Goal: Task Accomplishment & Management: Manage account settings

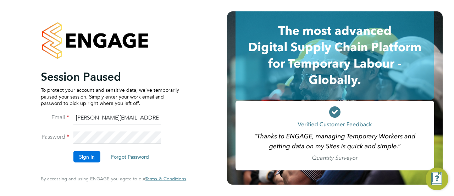
click at [84, 153] on button "Sign In" at bounding box center [86, 156] width 27 height 11
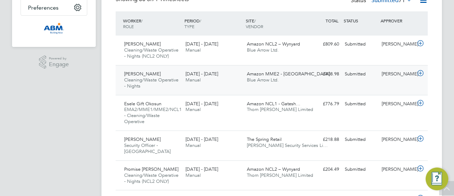
click at [419, 74] on icon at bounding box center [420, 73] width 9 height 6
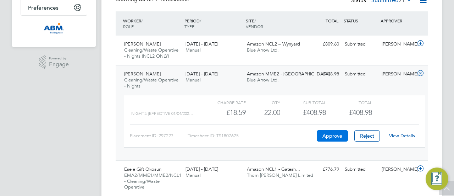
click at [335, 136] on button "Approve" at bounding box center [332, 135] width 31 height 11
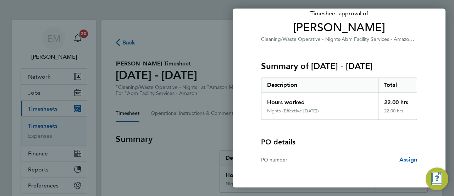
scroll to position [71, 0]
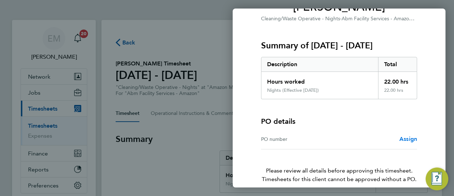
click at [402, 140] on span "Assign" at bounding box center [409, 138] width 18 height 7
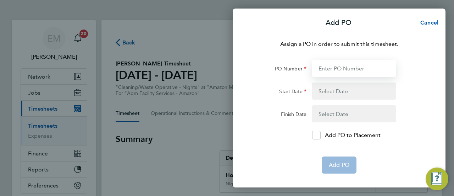
click at [329, 71] on input "PO Number" at bounding box center [354, 68] width 84 height 17
paste input "642977"
type input "642977"
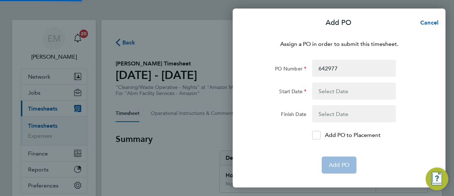
click at [336, 87] on button "button" at bounding box center [354, 90] width 84 height 17
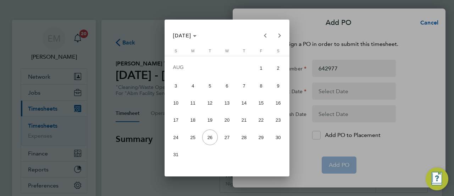
click at [278, 105] on span "16" at bounding box center [278, 102] width 15 height 15
type input "16 Aug 25"
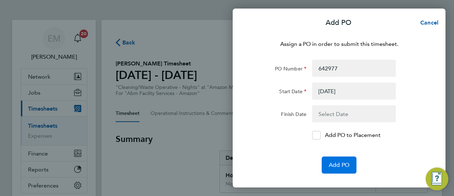
click at [342, 168] on button "Add PO" at bounding box center [339, 164] width 35 height 17
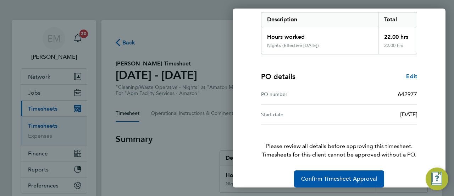
scroll to position [124, 0]
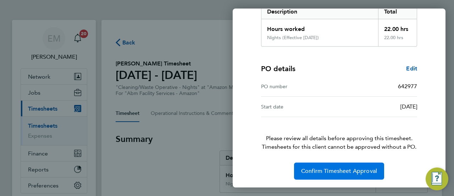
click at [348, 170] on span "Confirm Timesheet Approval" at bounding box center [339, 170] width 76 height 7
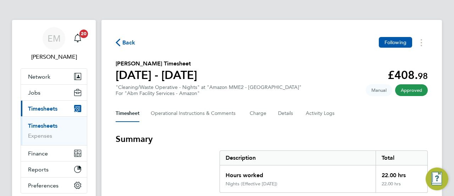
click at [119, 42] on icon "button" at bounding box center [118, 42] width 5 height 7
